Goal: Task Accomplishment & Management: Manage account settings

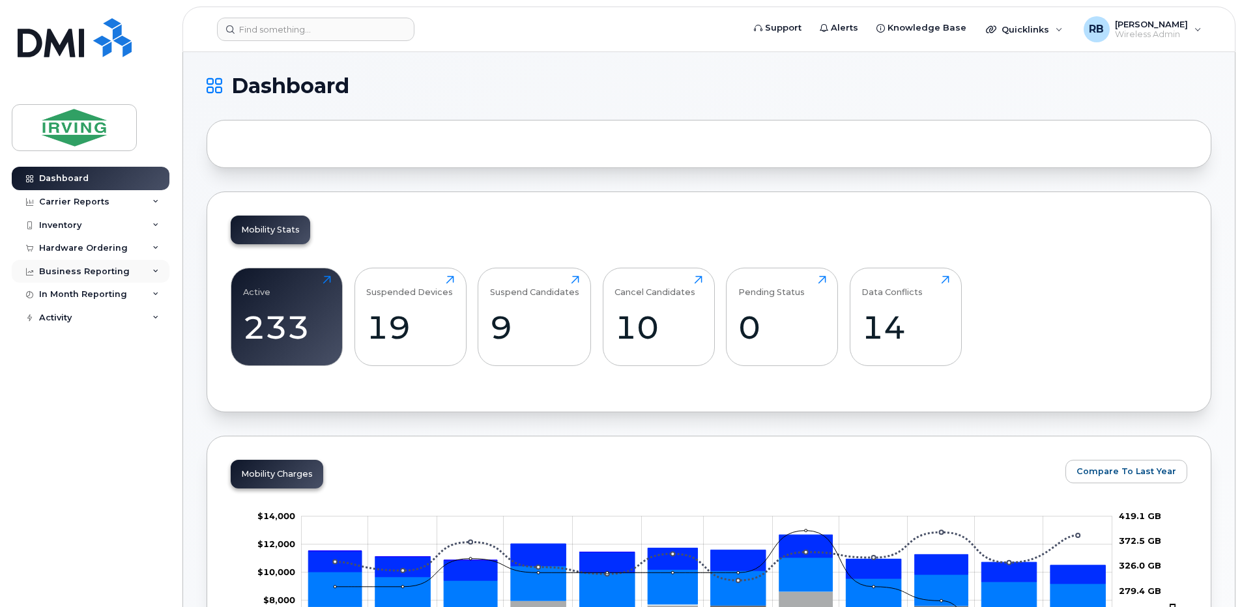
click at [90, 272] on div "Business Reporting" at bounding box center [84, 271] width 91 height 10
click at [79, 249] on div "Hardware Ordering" at bounding box center [83, 248] width 89 height 10
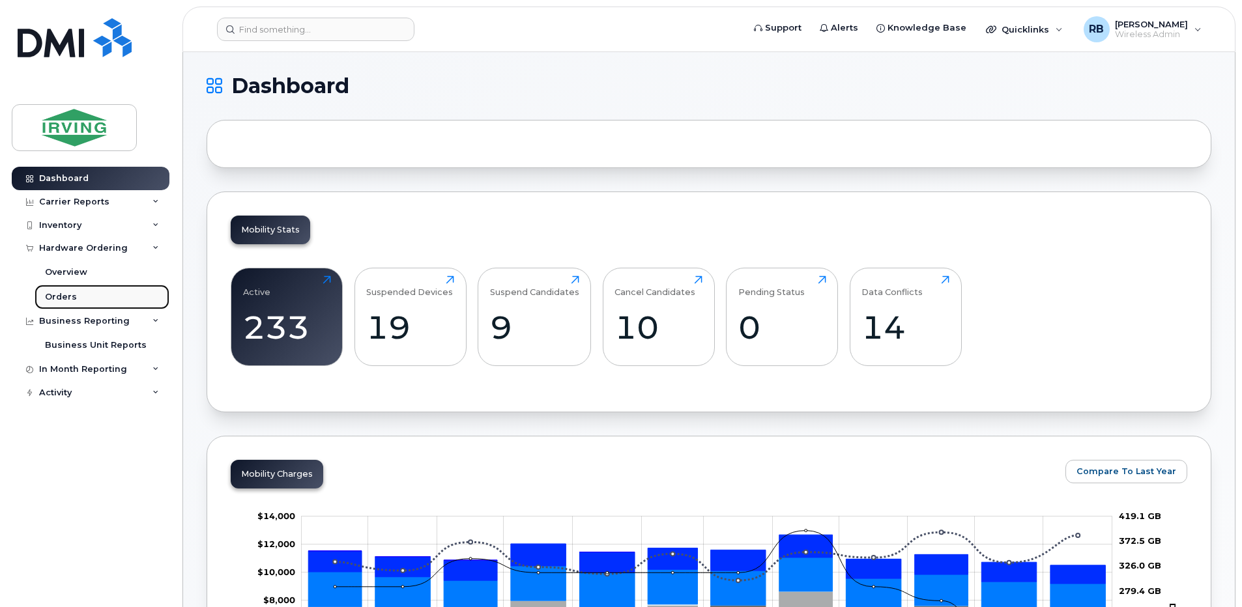
click at [55, 297] on div "Orders" at bounding box center [61, 297] width 32 height 12
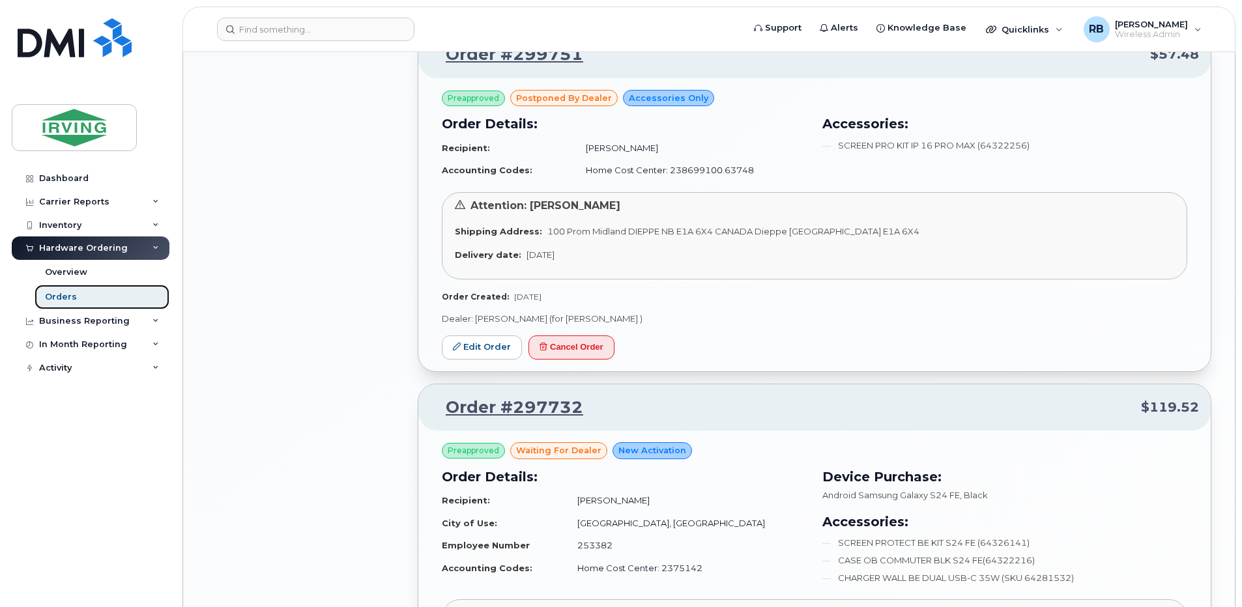
scroll to position [1303, 0]
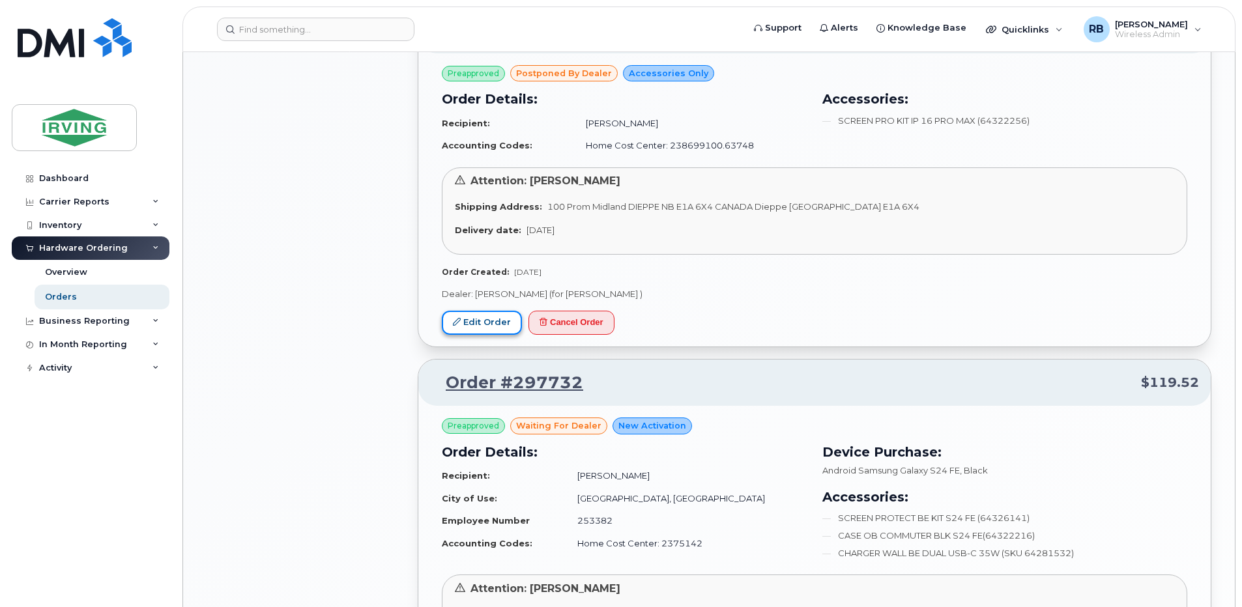
click at [500, 322] on link "Edit Order" at bounding box center [482, 323] width 80 height 24
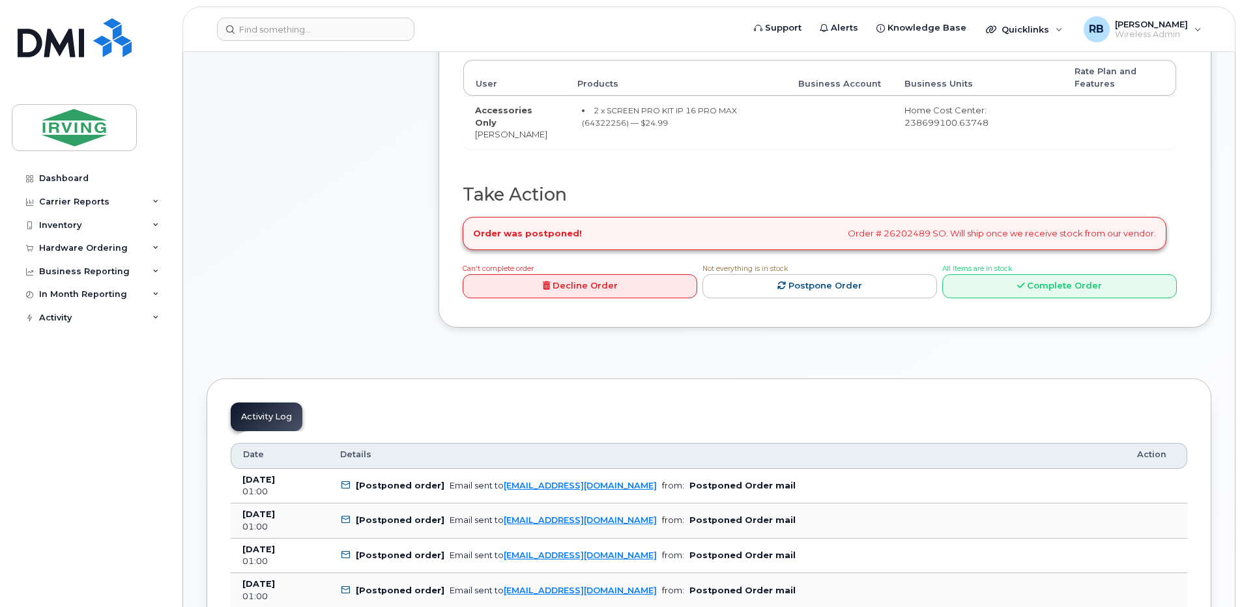
scroll to position [435, 0]
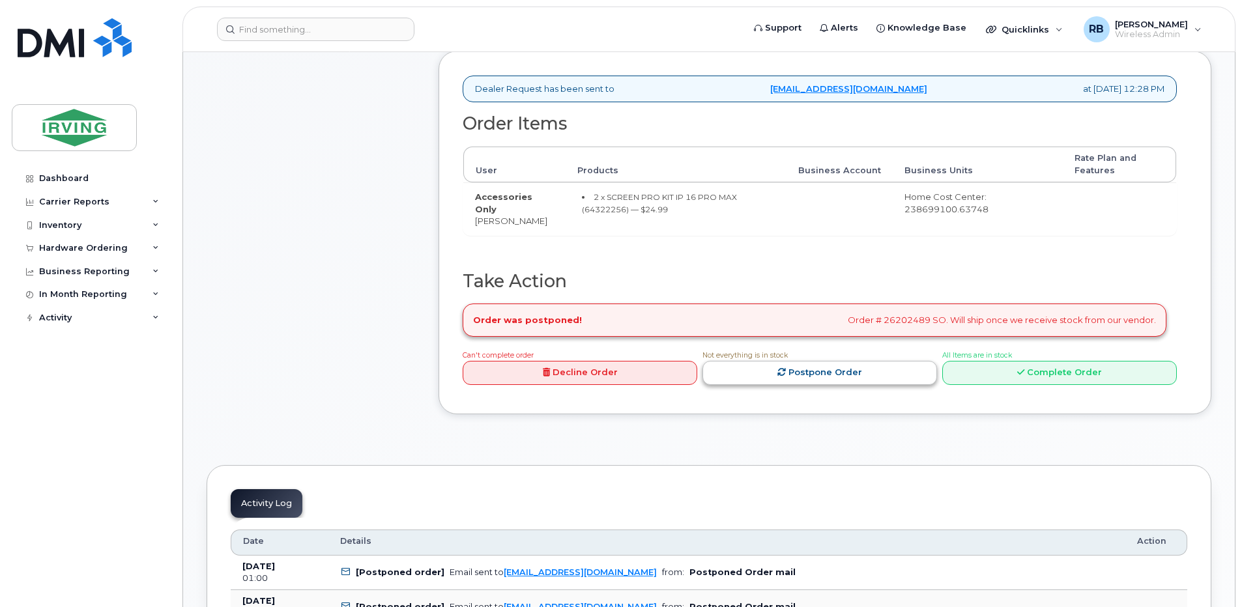
click at [797, 376] on link "Postpone Order" at bounding box center [819, 373] width 235 height 24
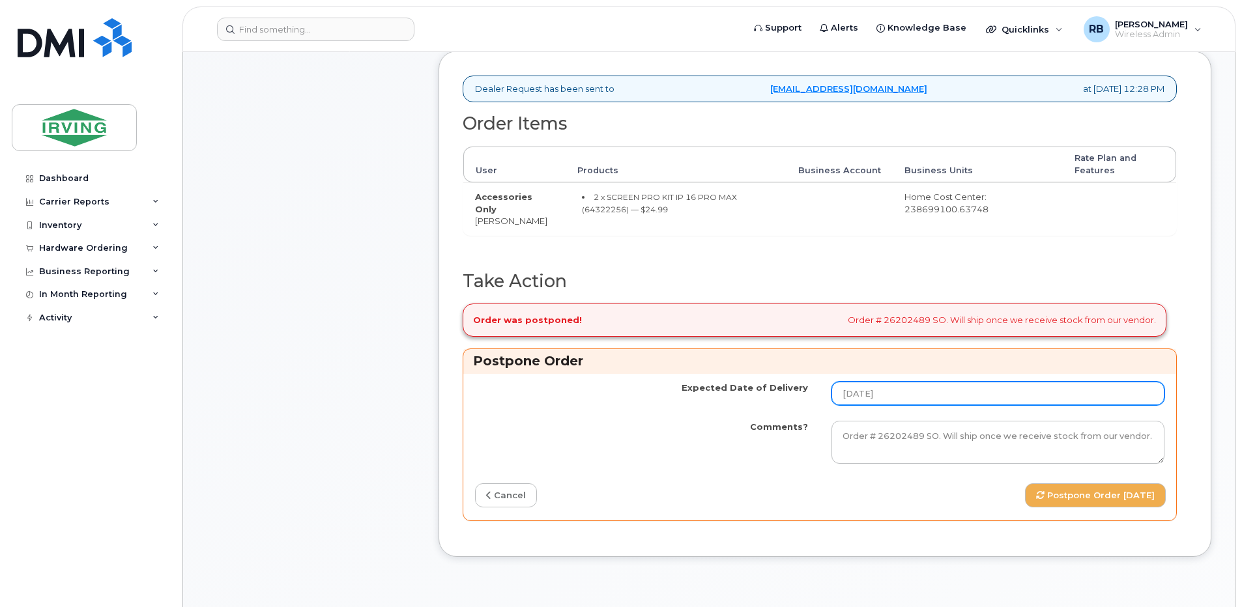
click at [905, 398] on input "2025-09-17" at bounding box center [997, 393] width 333 height 23
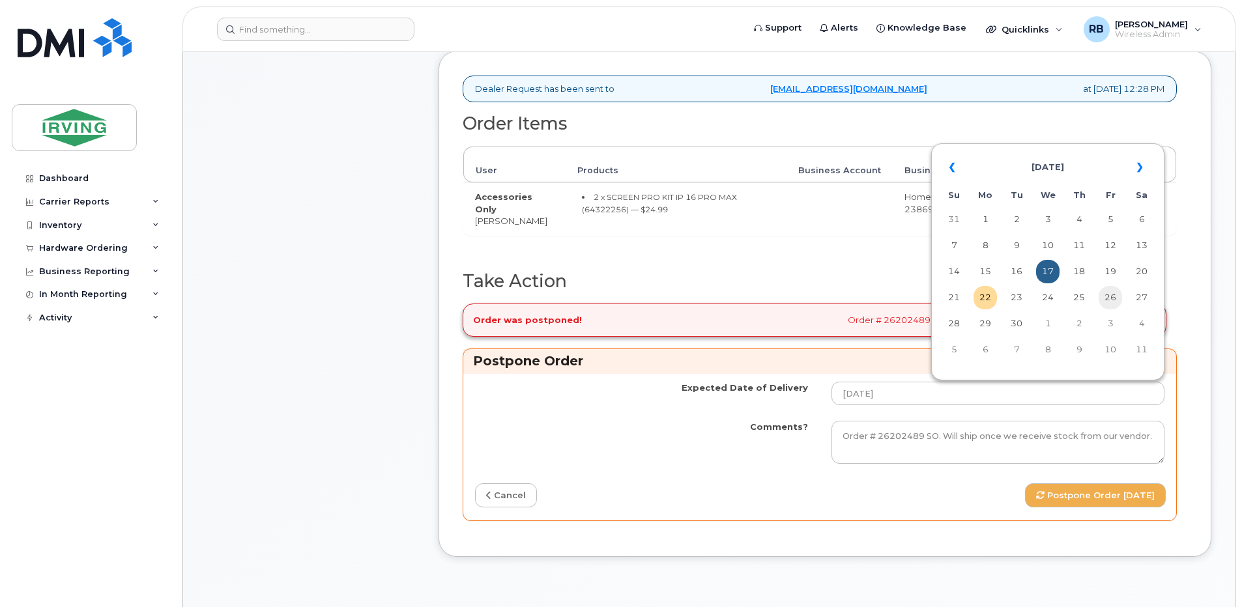
click at [1113, 301] on td "26" at bounding box center [1110, 297] width 23 height 23
type input "2025-09-26"
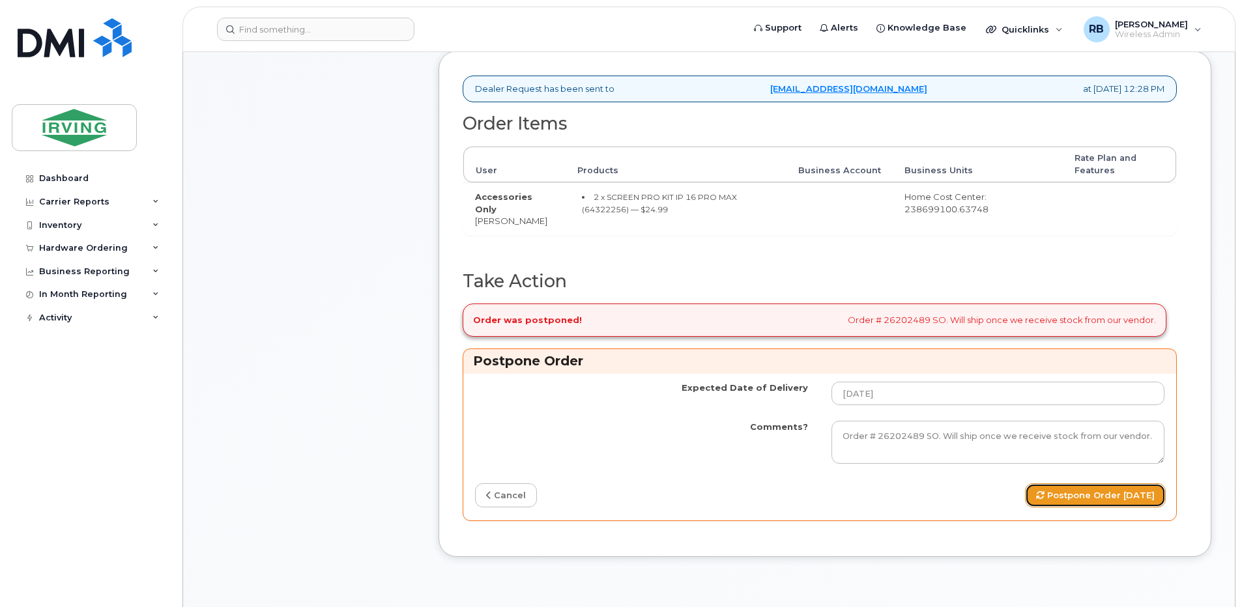
click at [1033, 495] on button "Postpone Order 2025-09-26" at bounding box center [1095, 495] width 141 height 24
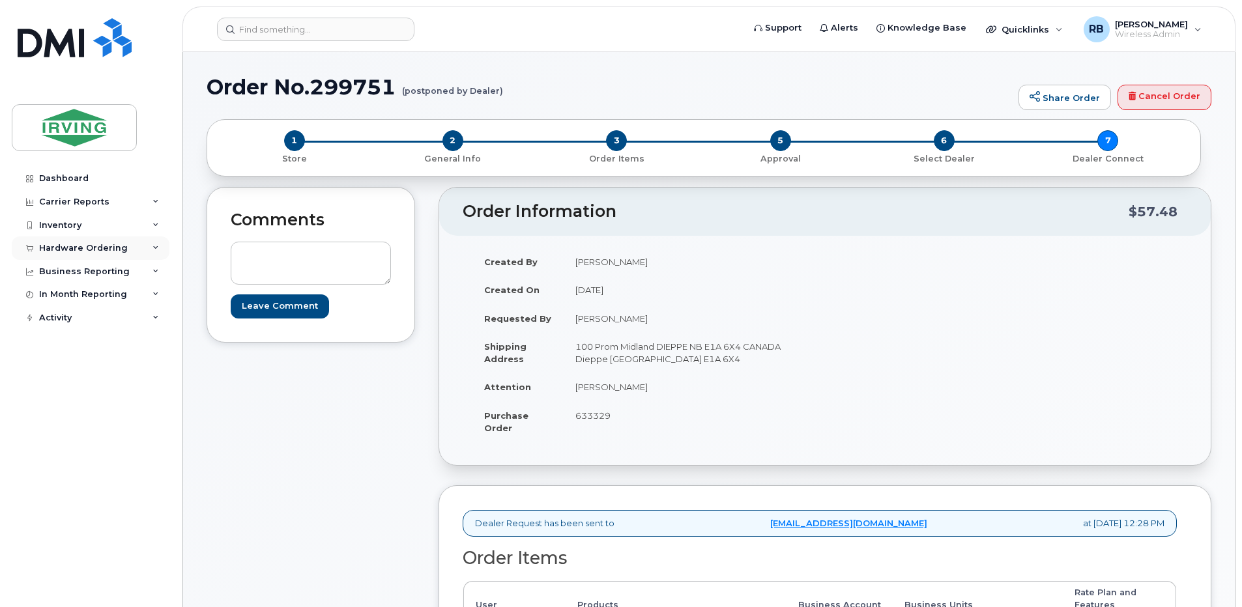
click at [96, 243] on div "Hardware Ordering" at bounding box center [83, 248] width 89 height 10
click at [64, 303] on div "Orders" at bounding box center [61, 297] width 32 height 12
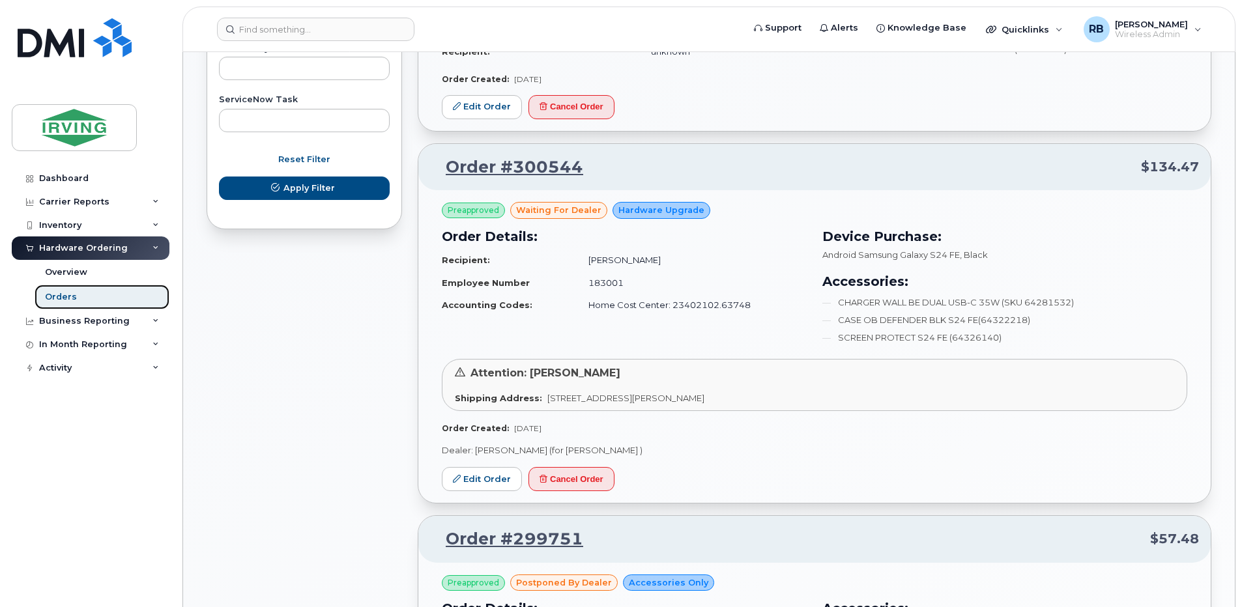
scroll to position [782, 0]
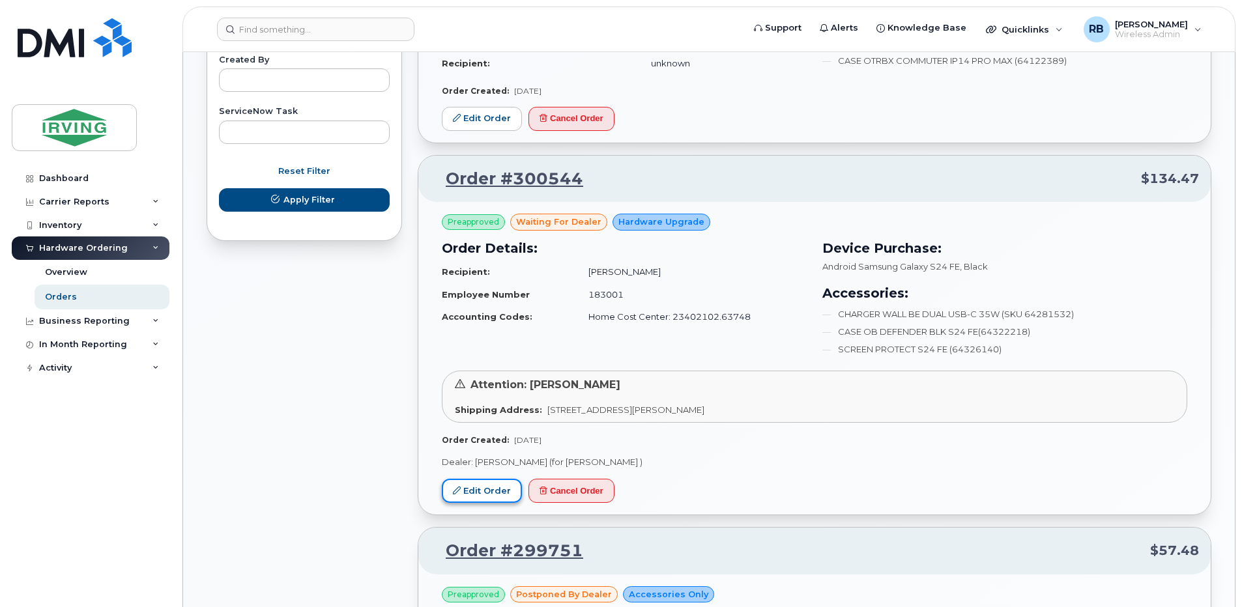
click at [483, 490] on link "Edit Order" at bounding box center [482, 491] width 80 height 24
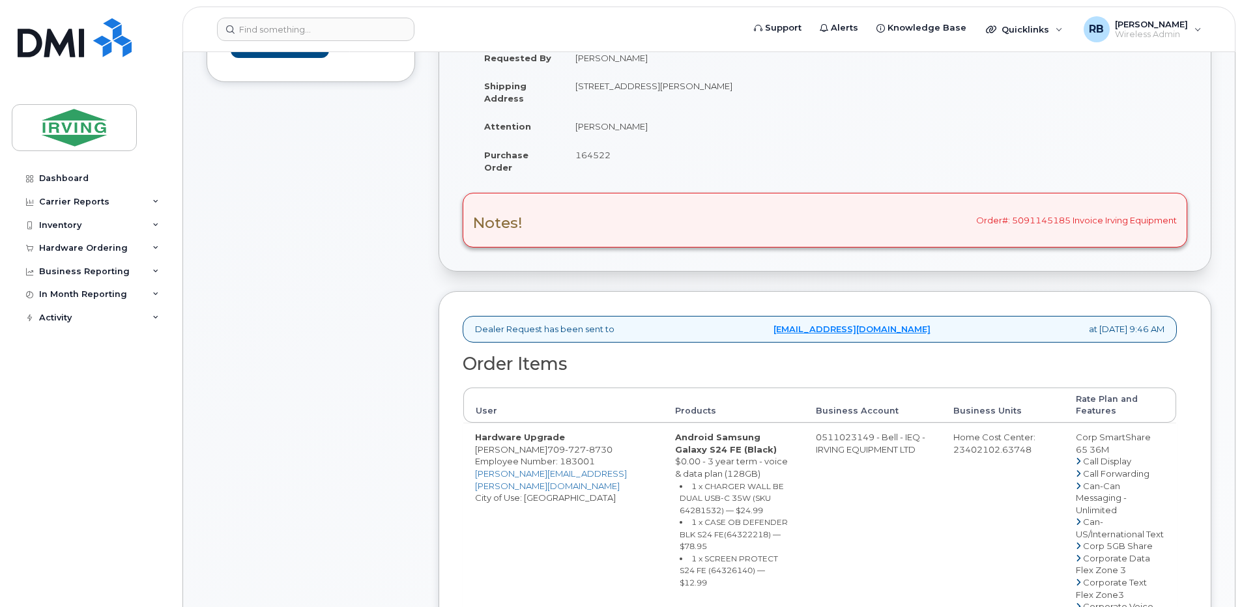
scroll to position [347, 0]
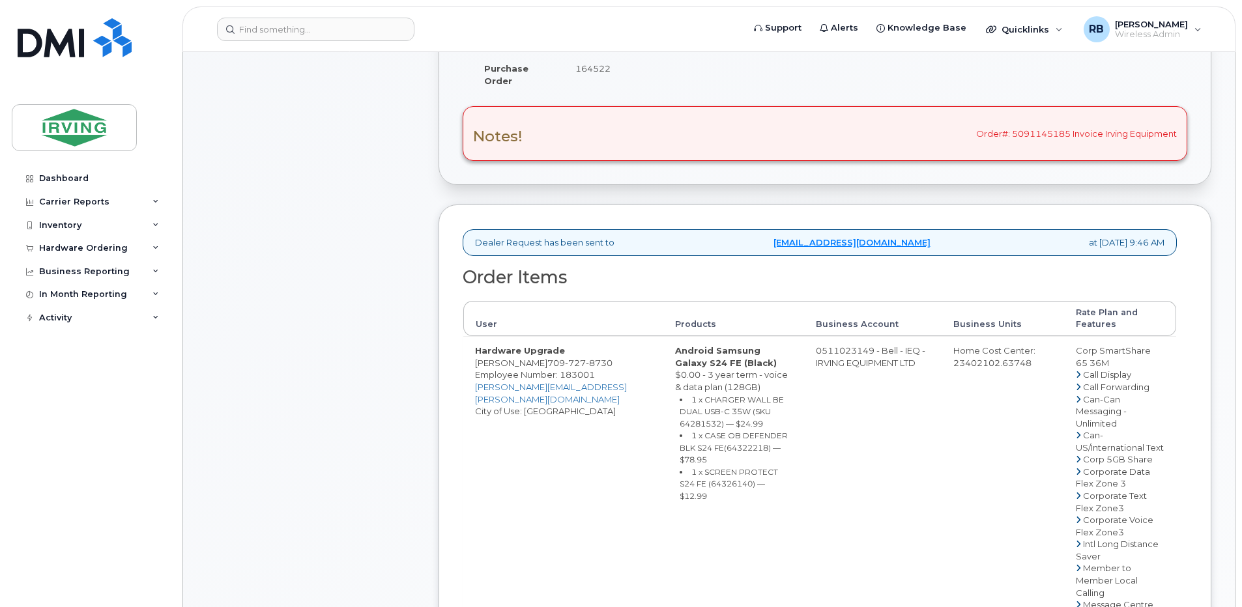
click at [565, 362] on span "727" at bounding box center [575, 363] width 21 height 10
copy span "709 727 8730"
click at [400, 343] on div "Comments Leave Comment" at bounding box center [311, 494] width 209 height 1309
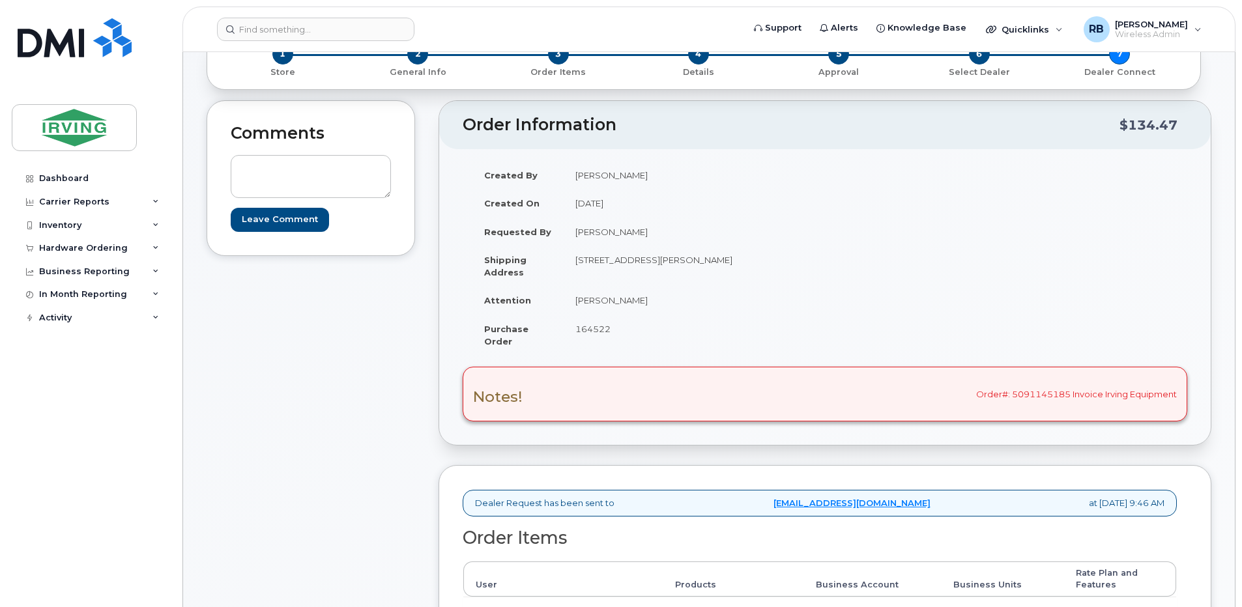
scroll to position [0, 0]
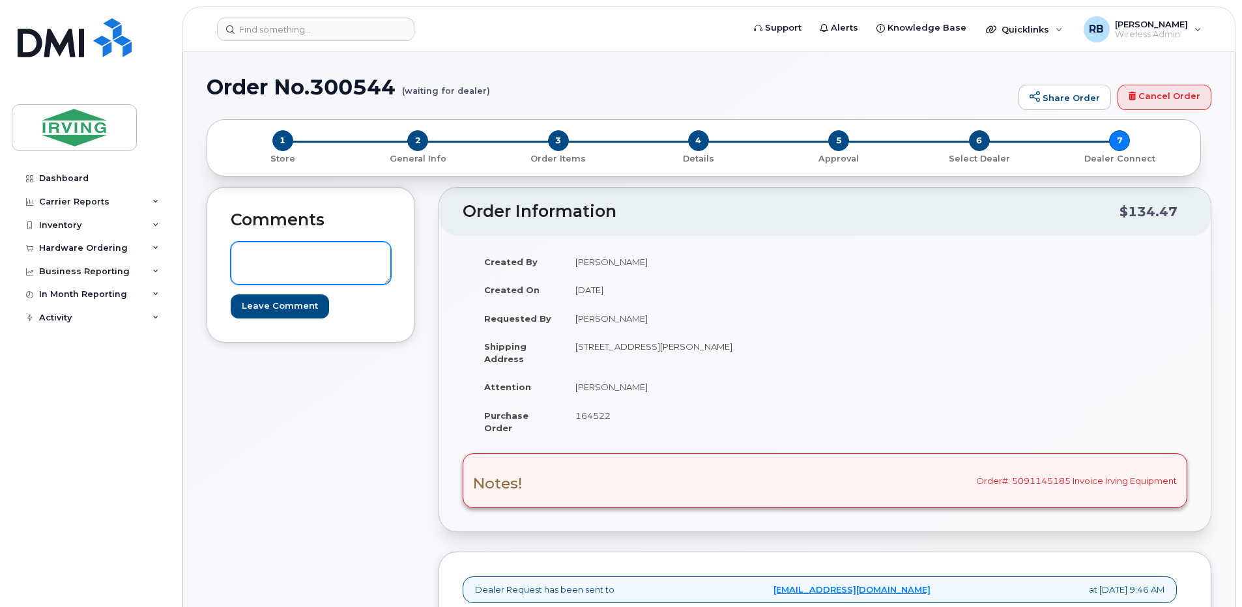
click at [296, 257] on textarea at bounding box center [311, 263] width 160 height 43
paste textarea "64326141"
paste textarea "SCREEN PROTECT BE KIT S24 FE"
click at [305, 262] on textarea "SUBSTITUTION - Screen Protector Item#64326141, SCREEN PROTECT BE KIT S24 FE" at bounding box center [311, 263] width 160 height 43
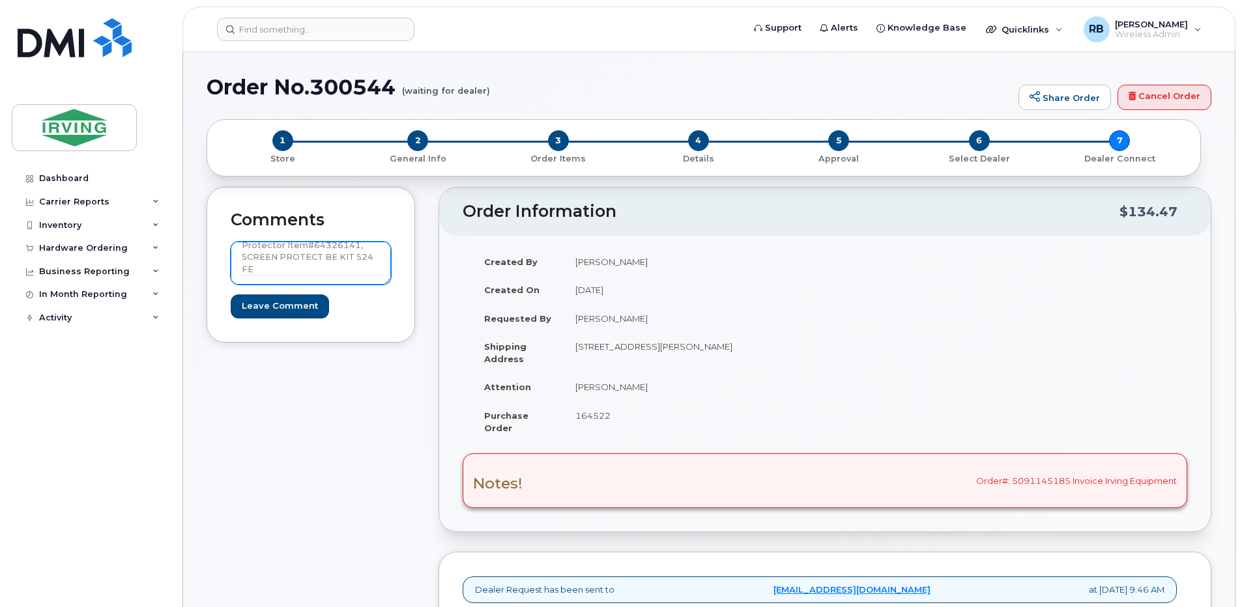
click at [308, 265] on textarea "SUBSTITUTION - Screen Protector Item#64326141, SCREEN PROTECT BE KIT S24 FE" at bounding box center [311, 263] width 160 height 43
type textarea "SUBSTITUTION - Screen Protector Item#64326141, SCREEN PROTECT BE KIT S24 FE $22…"
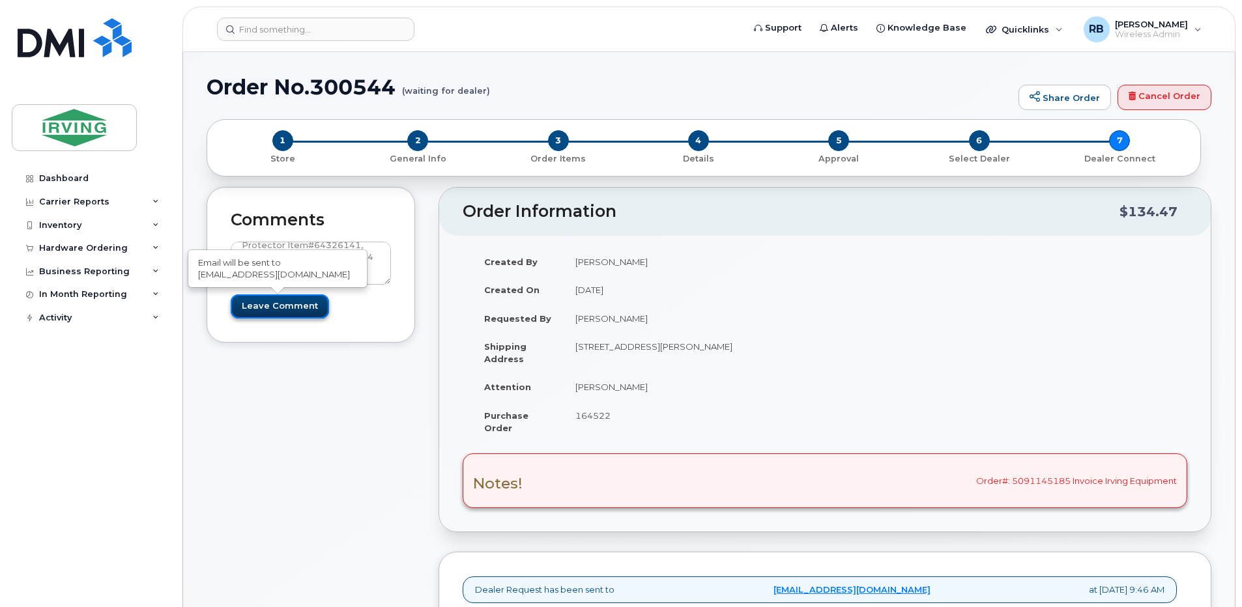
click at [284, 307] on input "Leave Comment" at bounding box center [280, 307] width 98 height 24
type input "Create Event"
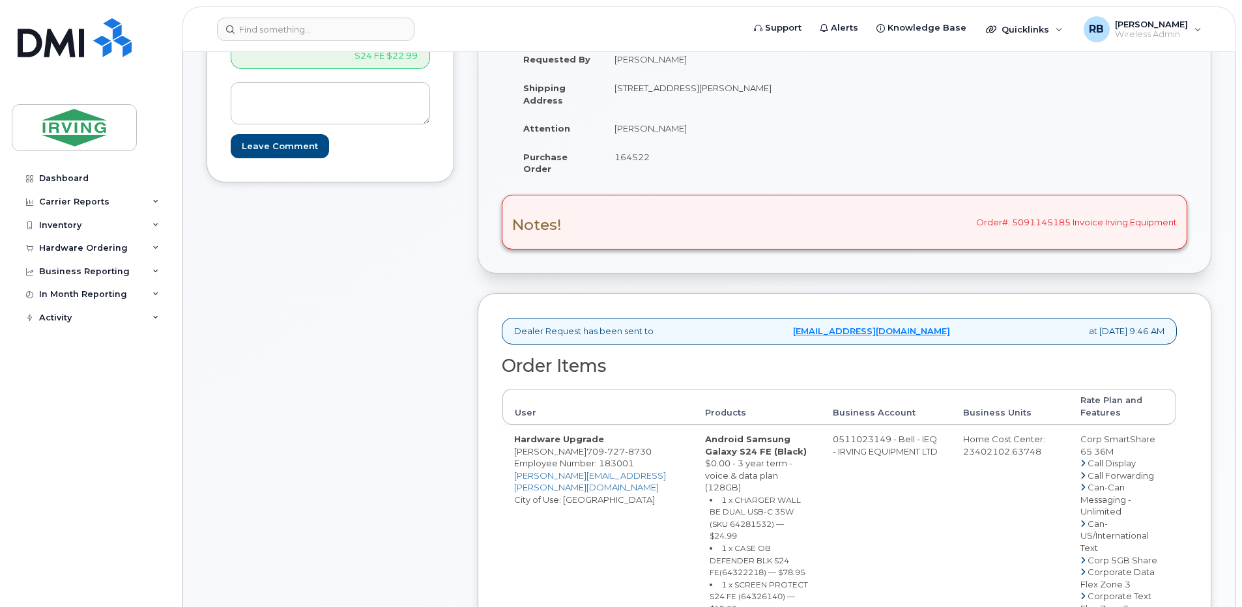
scroll to position [347, 0]
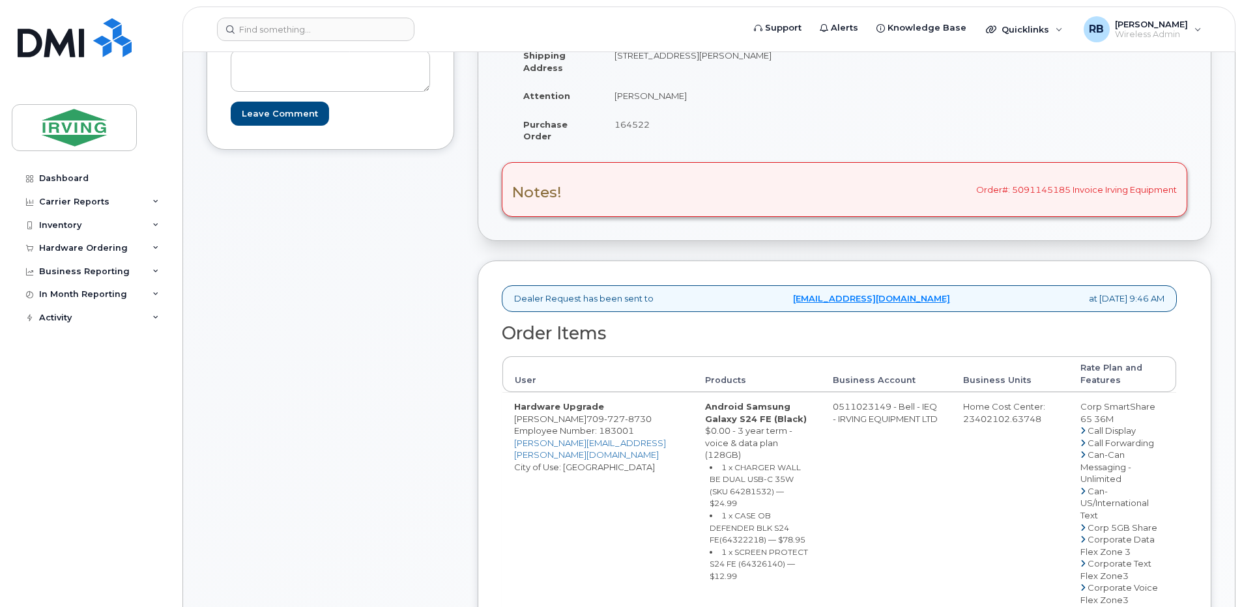
click at [1061, 192] on div "Notes! Order#: 5091145185 Invoice Irving Equipment" at bounding box center [844, 189] width 685 height 55
drag, startPoint x: 1066, startPoint y: 191, endPoint x: 974, endPoint y: 190, distance: 91.9
click at [974, 190] on div "Notes! Order#: 5091145185 Invoice Irving Equipment" at bounding box center [844, 189] width 685 height 55
copy div "Order#: 5091145185"
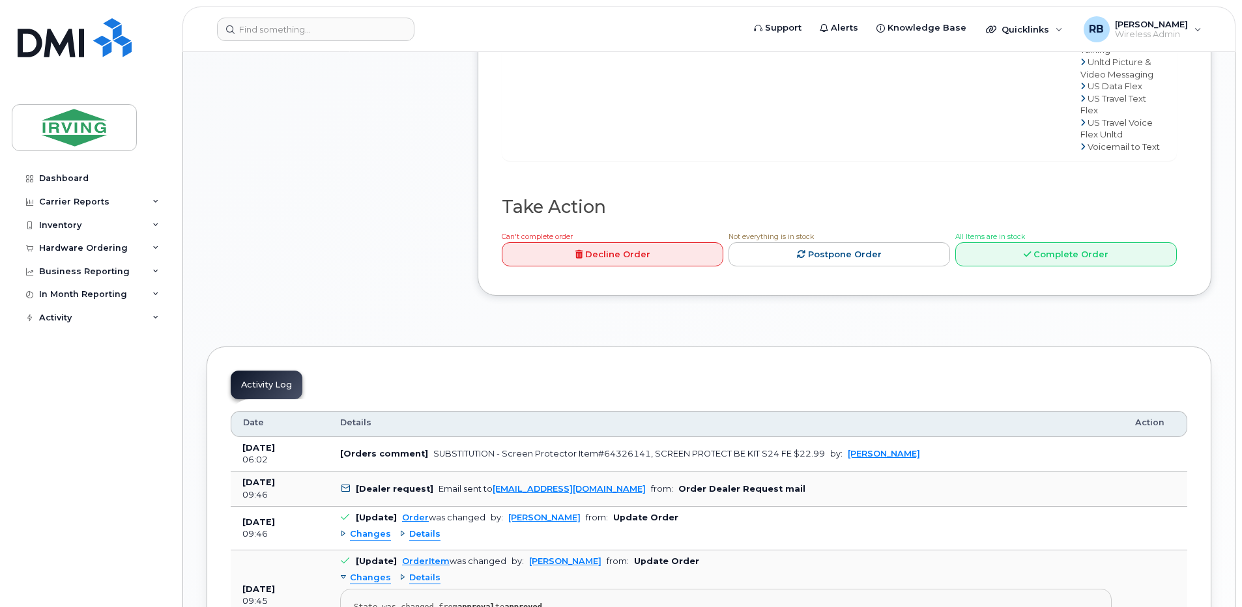
scroll to position [1303, 0]
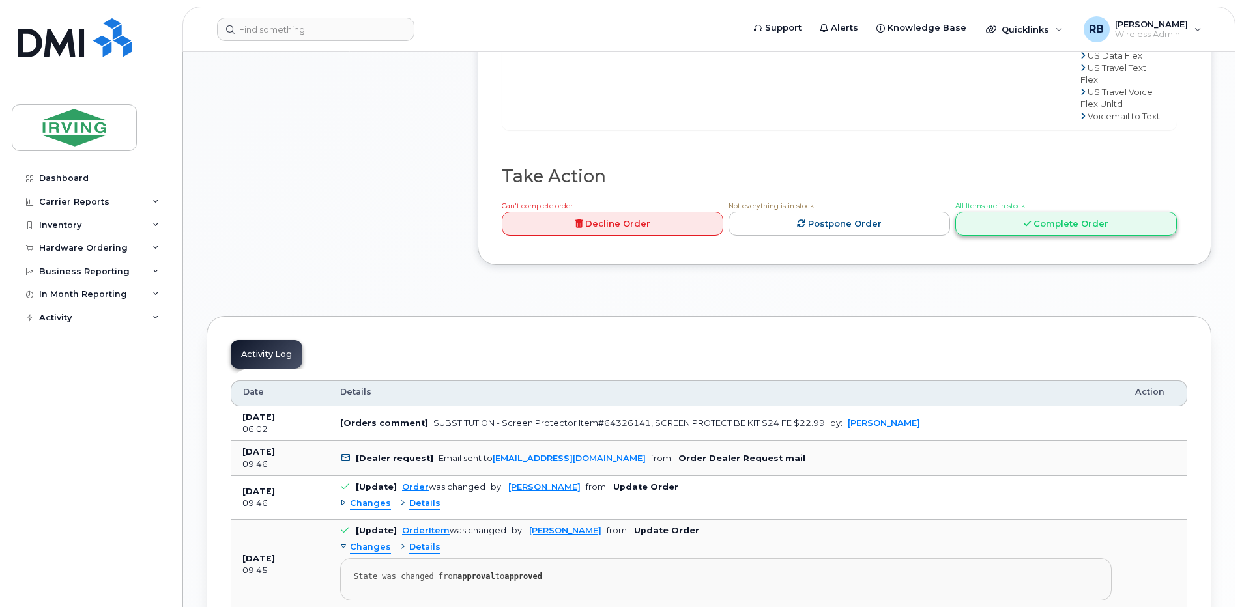
click at [1031, 228] on icon at bounding box center [1027, 224] width 7 height 8
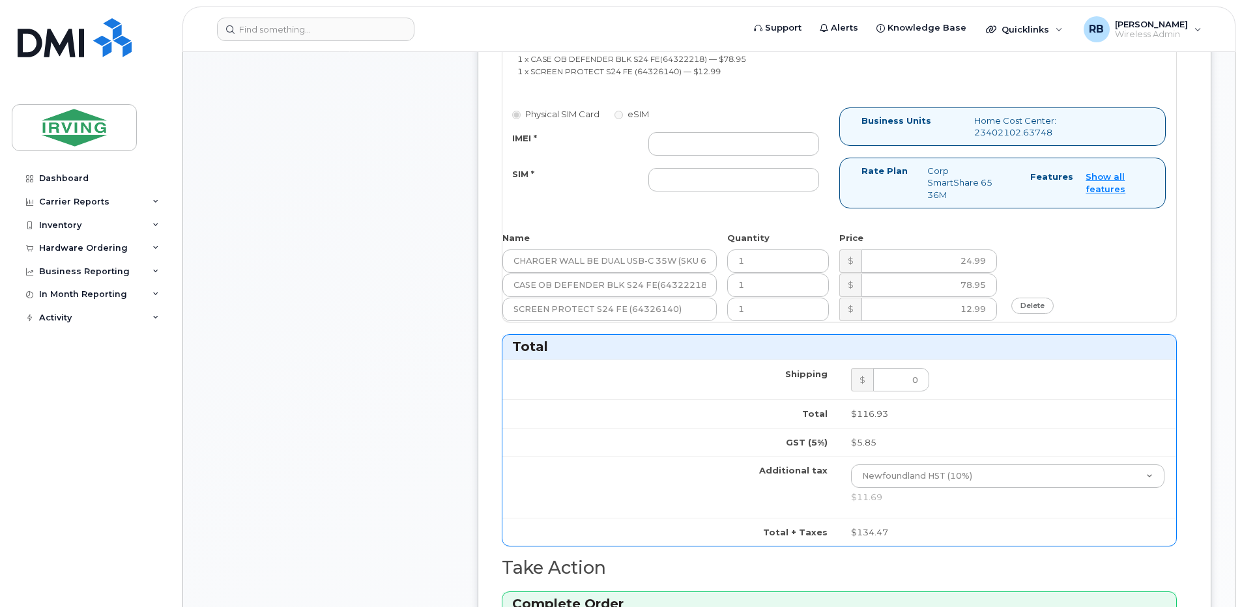
scroll to position [782, 0]
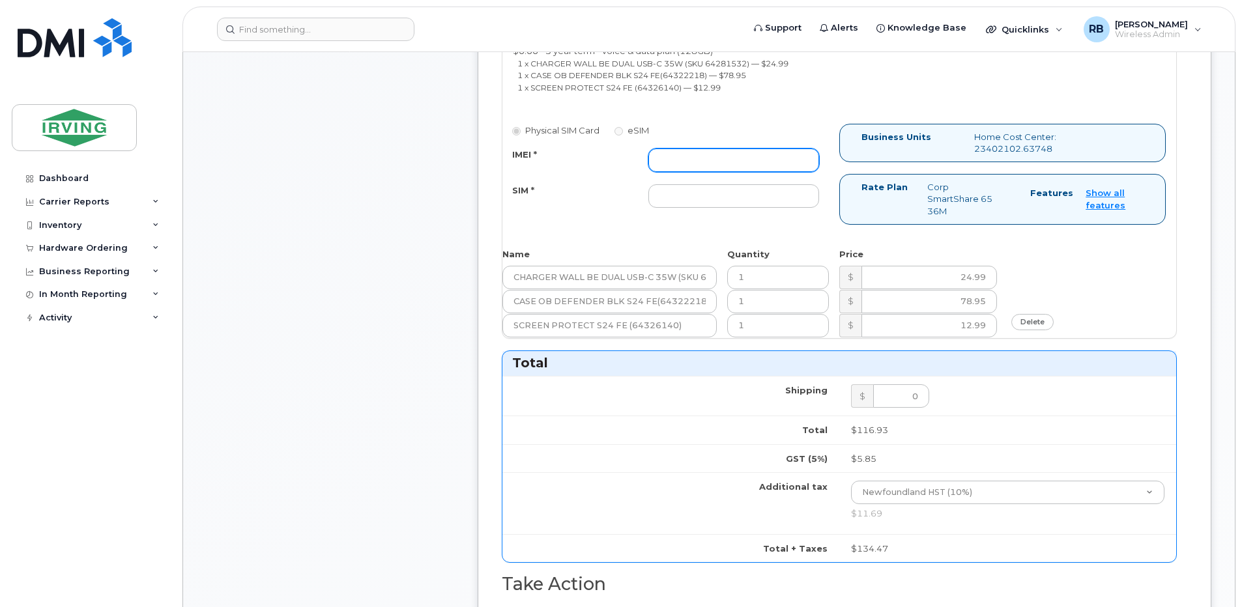
click at [783, 161] on input "IMEI *" at bounding box center [733, 160] width 171 height 23
type input "352693795532130"
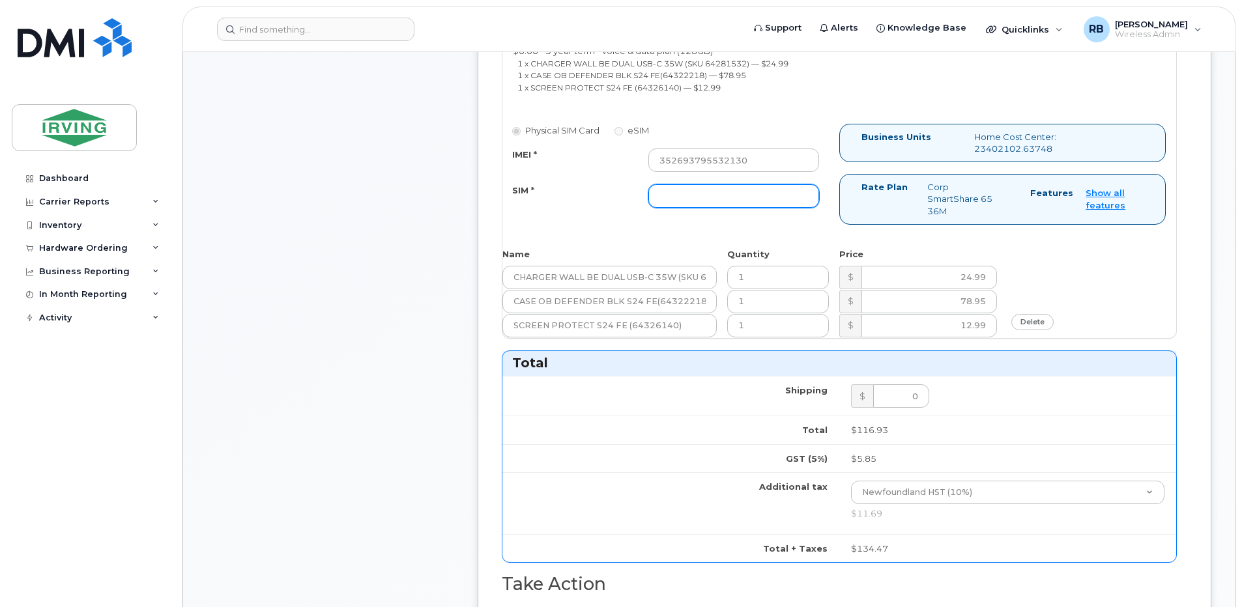
click at [785, 190] on input "SIM *" at bounding box center [733, 195] width 171 height 23
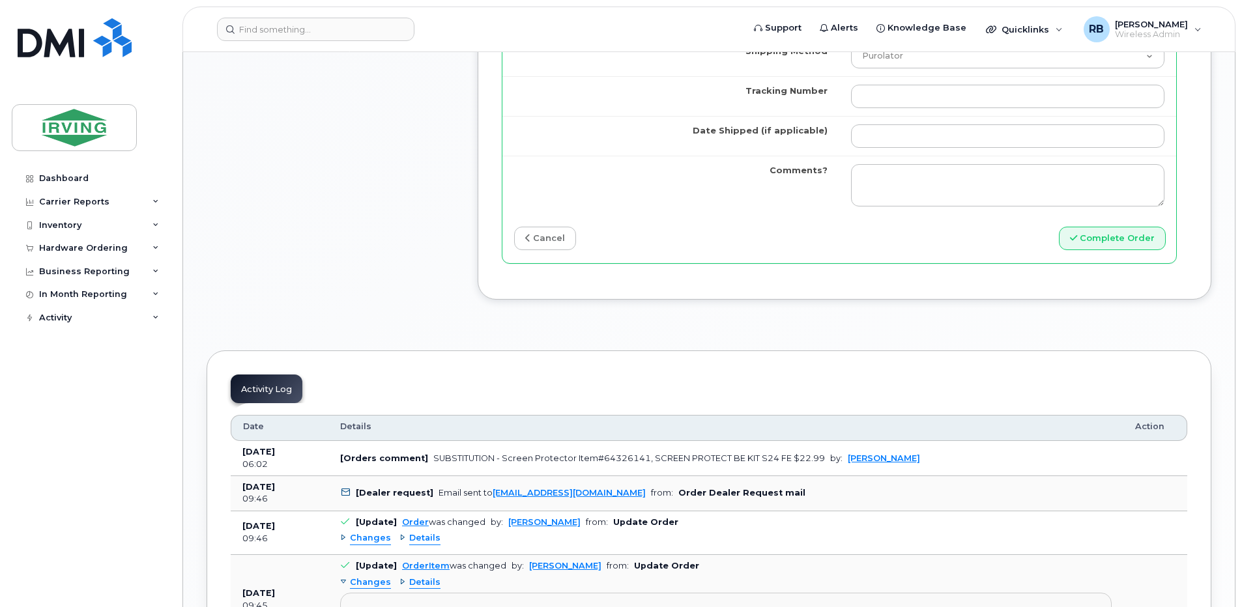
scroll to position [1390, 0]
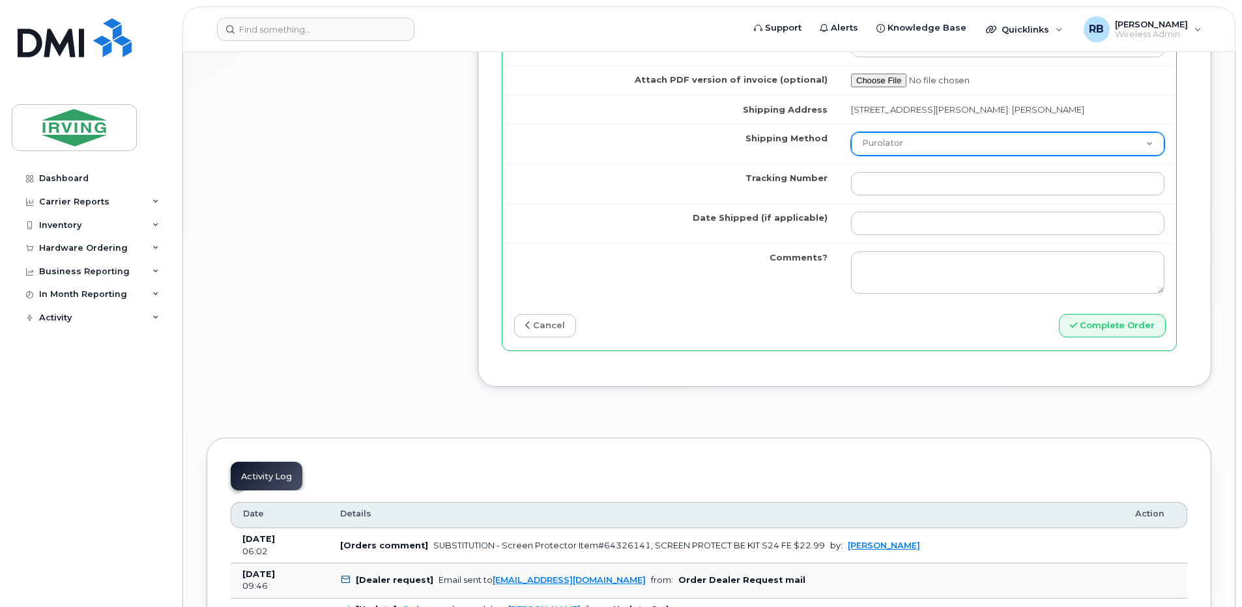
type input "89302610207415302303"
click at [888, 150] on select "Purolator UPS FedEx Canada Post Courier Other Drop Off Pick Up" at bounding box center [1007, 143] width 313 height 23
select select "Courier"
click at [881, 132] on select "Purolator UPS FedEx Canada Post Courier Other Drop Off Pick Up" at bounding box center [1007, 143] width 313 height 23
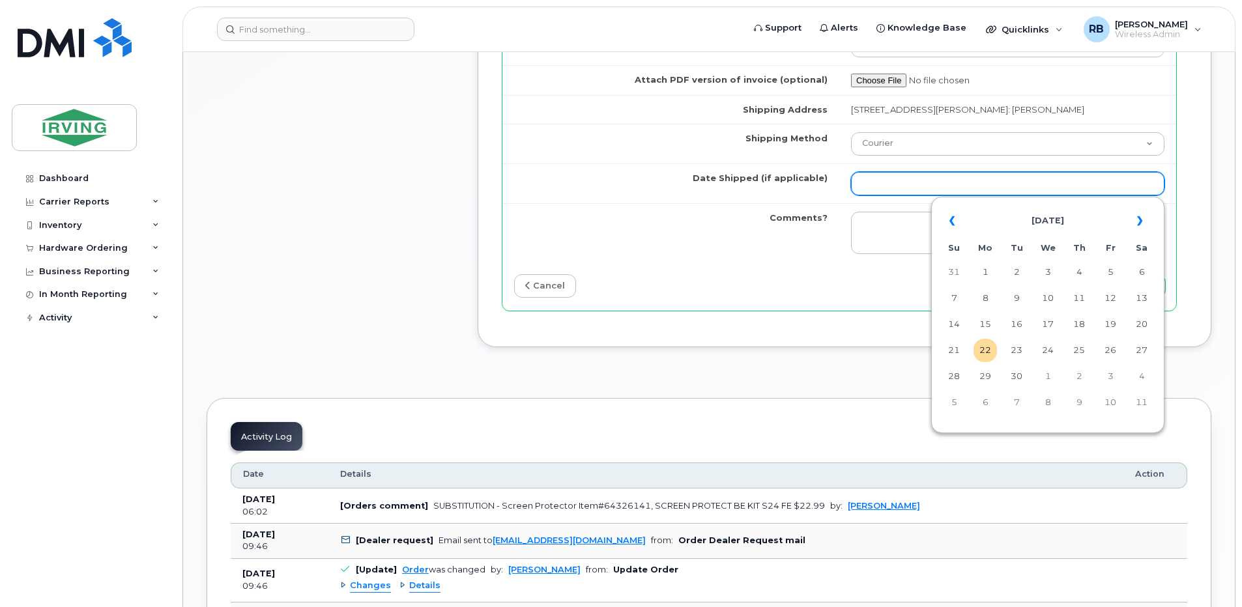
click at [900, 184] on input "Date Shipped (if applicable)" at bounding box center [1007, 183] width 313 height 23
click at [1077, 342] on td "25" at bounding box center [1078, 350] width 23 height 23
type input "[DATE]"
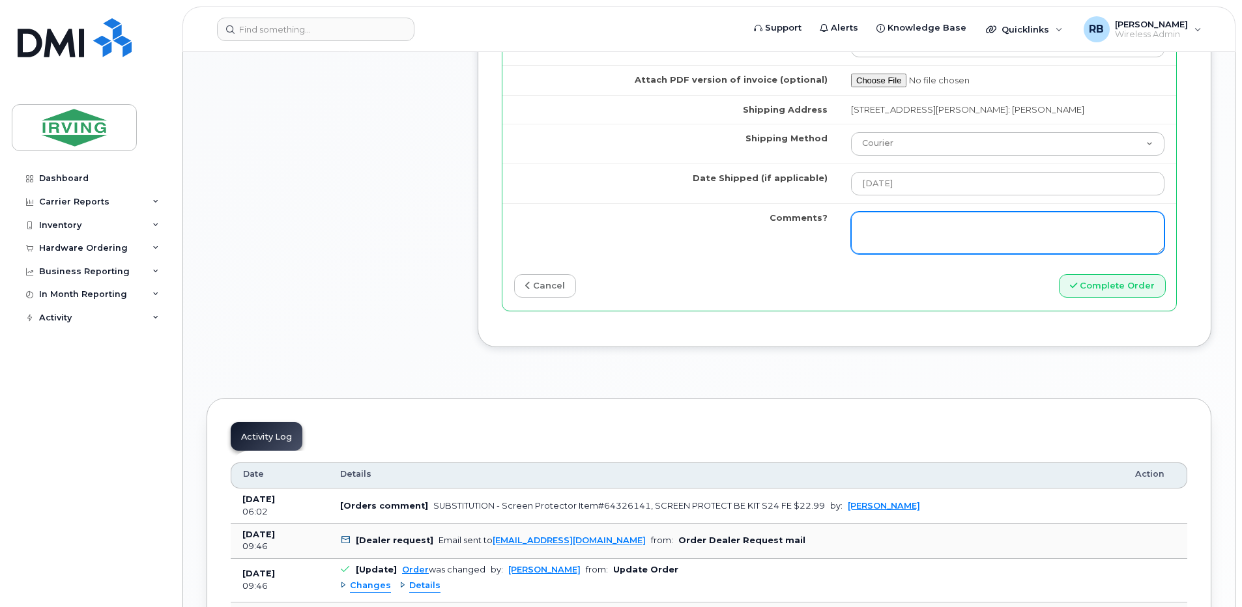
click at [933, 231] on textarea "Comments?" at bounding box center [1007, 233] width 313 height 43
type textarea "P"
type textarea "Please be advised the order has been completed. SO#26205628 Allow 1-3 business …"
click at [998, 236] on textarea "Please be advised the order has been completed. SO#26205628 Allow 1-3 business …" at bounding box center [1007, 233] width 313 height 43
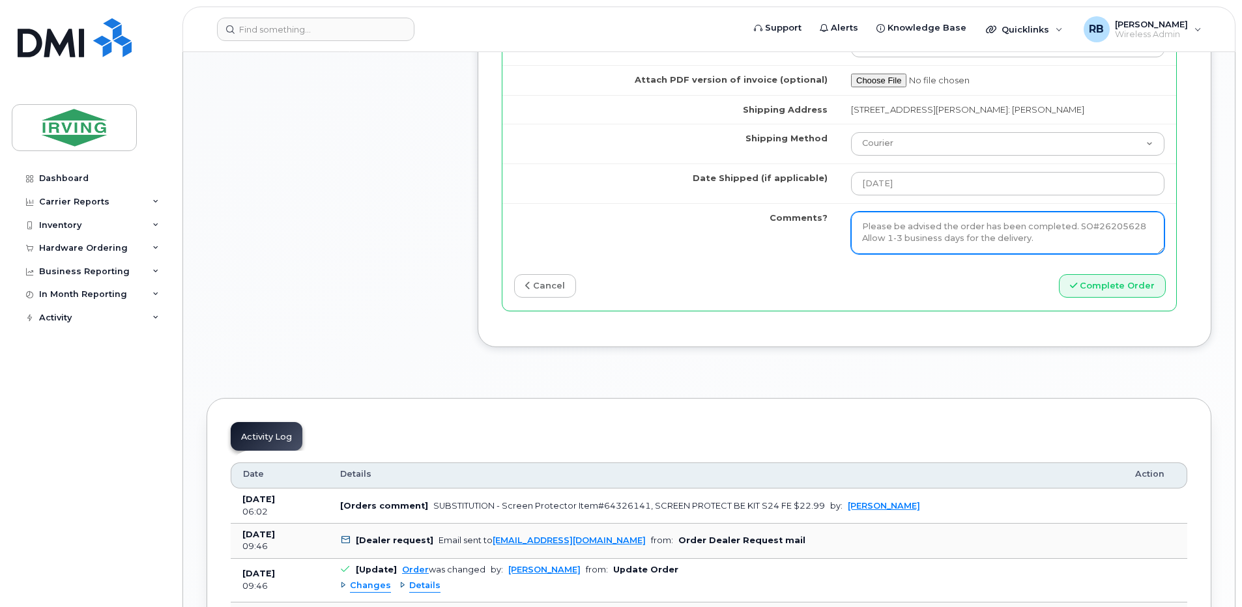
click at [998, 236] on textarea "Please be advised the order has been completed. SO#26205628 Allow 1-3 business …" at bounding box center [1007, 233] width 313 height 43
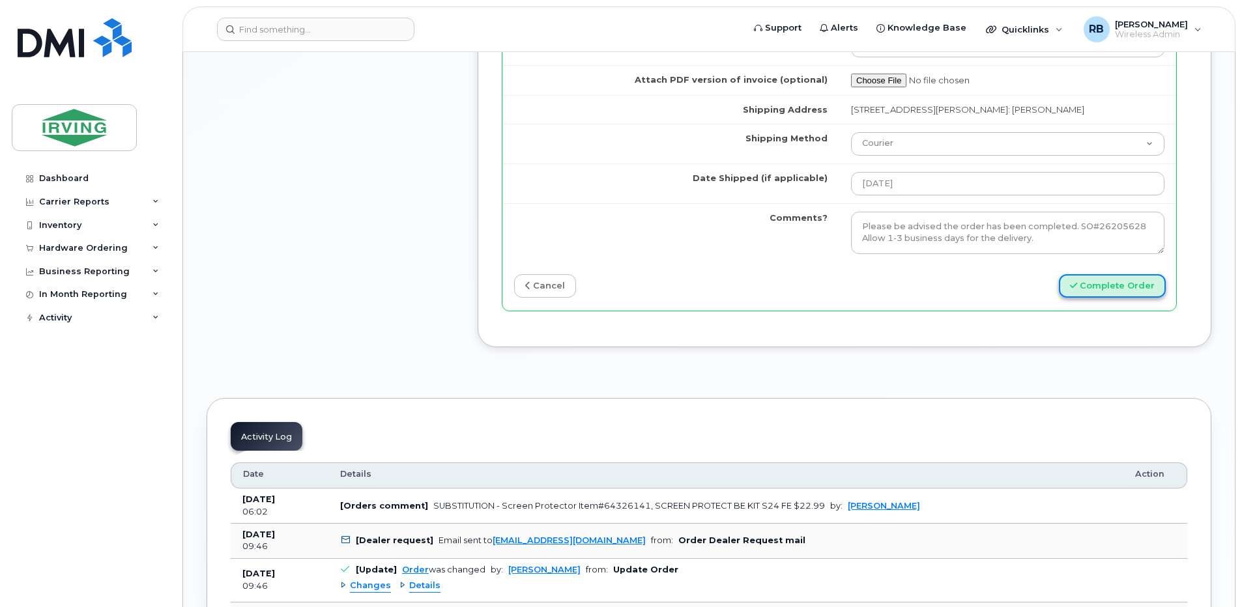
click at [1101, 282] on button "Complete Order" at bounding box center [1112, 286] width 107 height 24
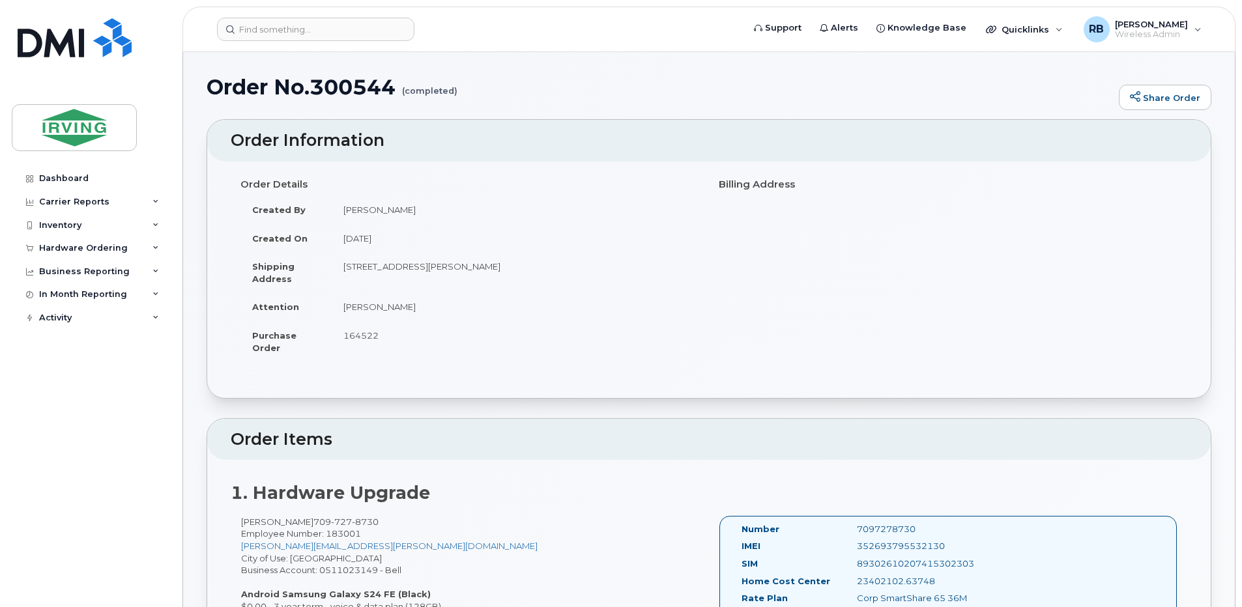
click at [495, 287] on td "[STREET_ADDRESS][PERSON_NAME]" at bounding box center [515, 272] width 367 height 40
click at [54, 252] on div "Hardware Ordering" at bounding box center [83, 248] width 89 height 10
click at [50, 274] on div "Overview" at bounding box center [66, 272] width 42 height 12
click at [63, 252] on div "Hardware Ordering" at bounding box center [83, 248] width 89 height 10
click at [63, 248] on div "Hardware Ordering" at bounding box center [83, 248] width 89 height 10
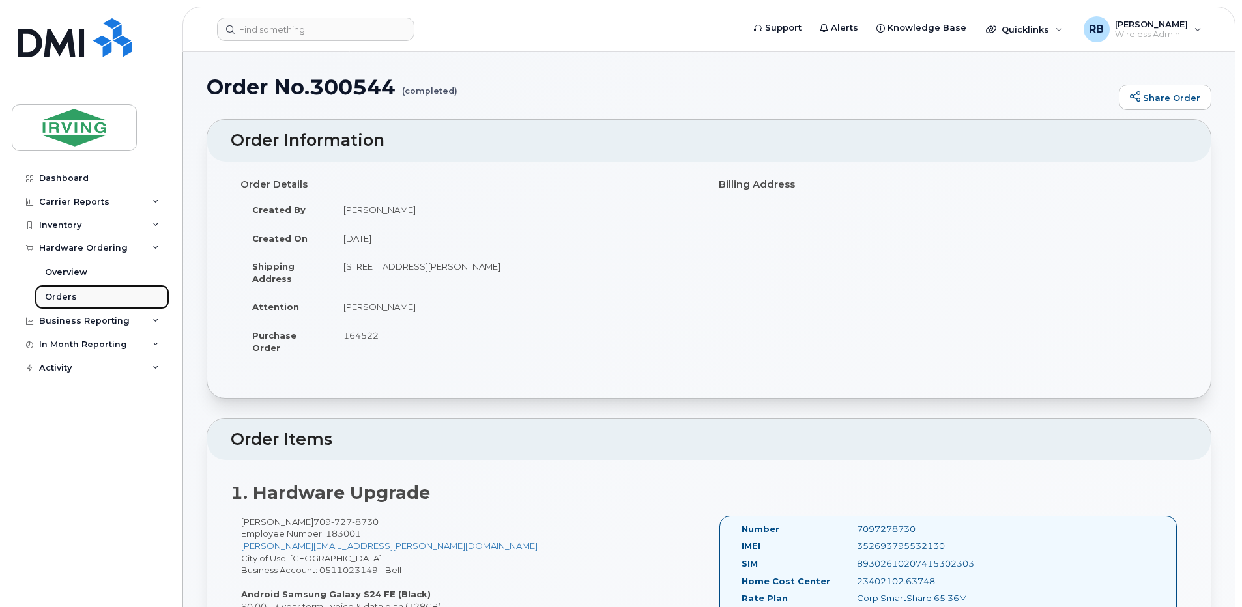
click at [54, 296] on div "Orders" at bounding box center [61, 297] width 32 height 12
